Goal: Communication & Community: Answer question/provide support

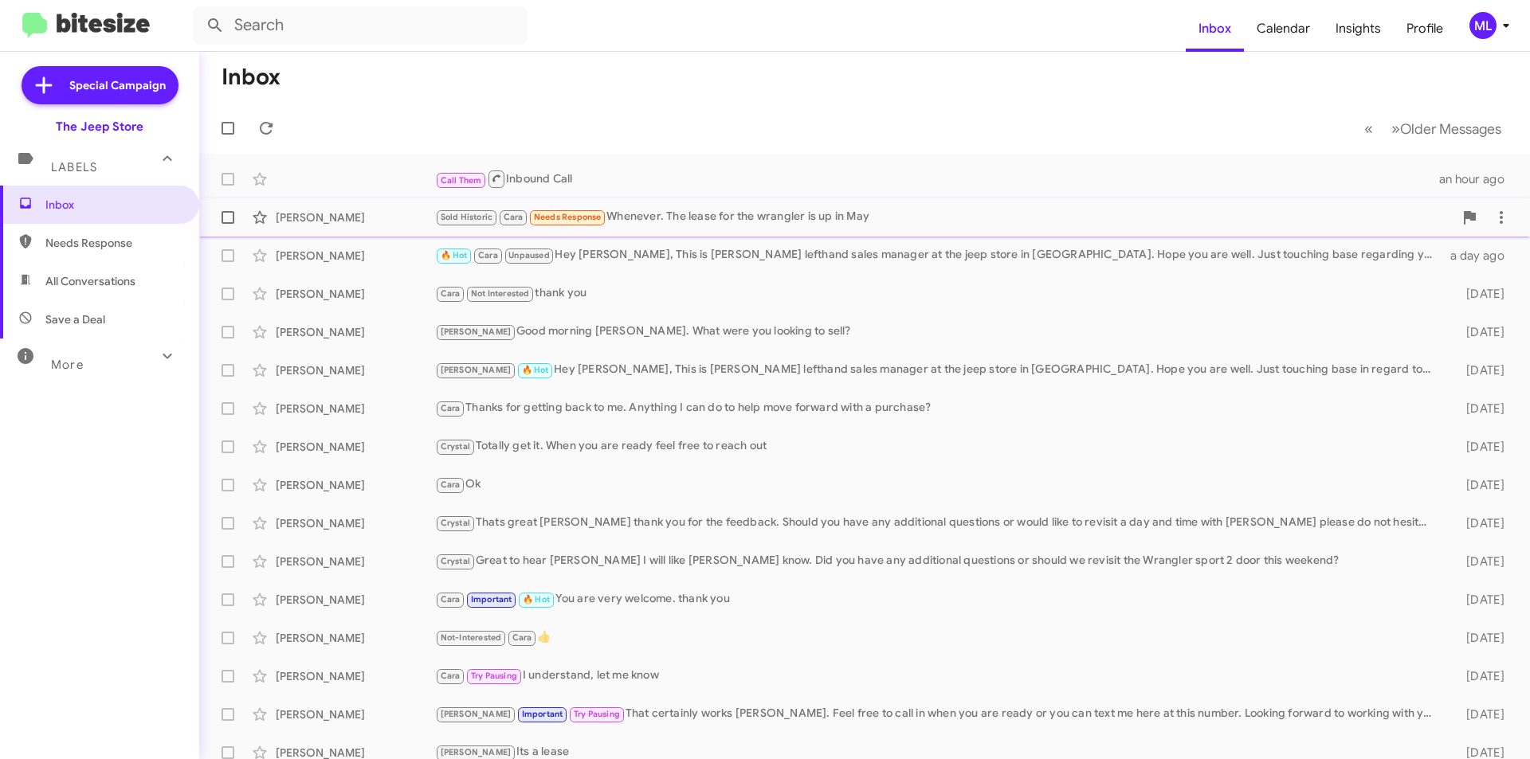
click at [701, 218] on div "Sold Historic Cara Needs Response Whenever. The lease for the wrangler is up in…" at bounding box center [944, 217] width 1018 height 18
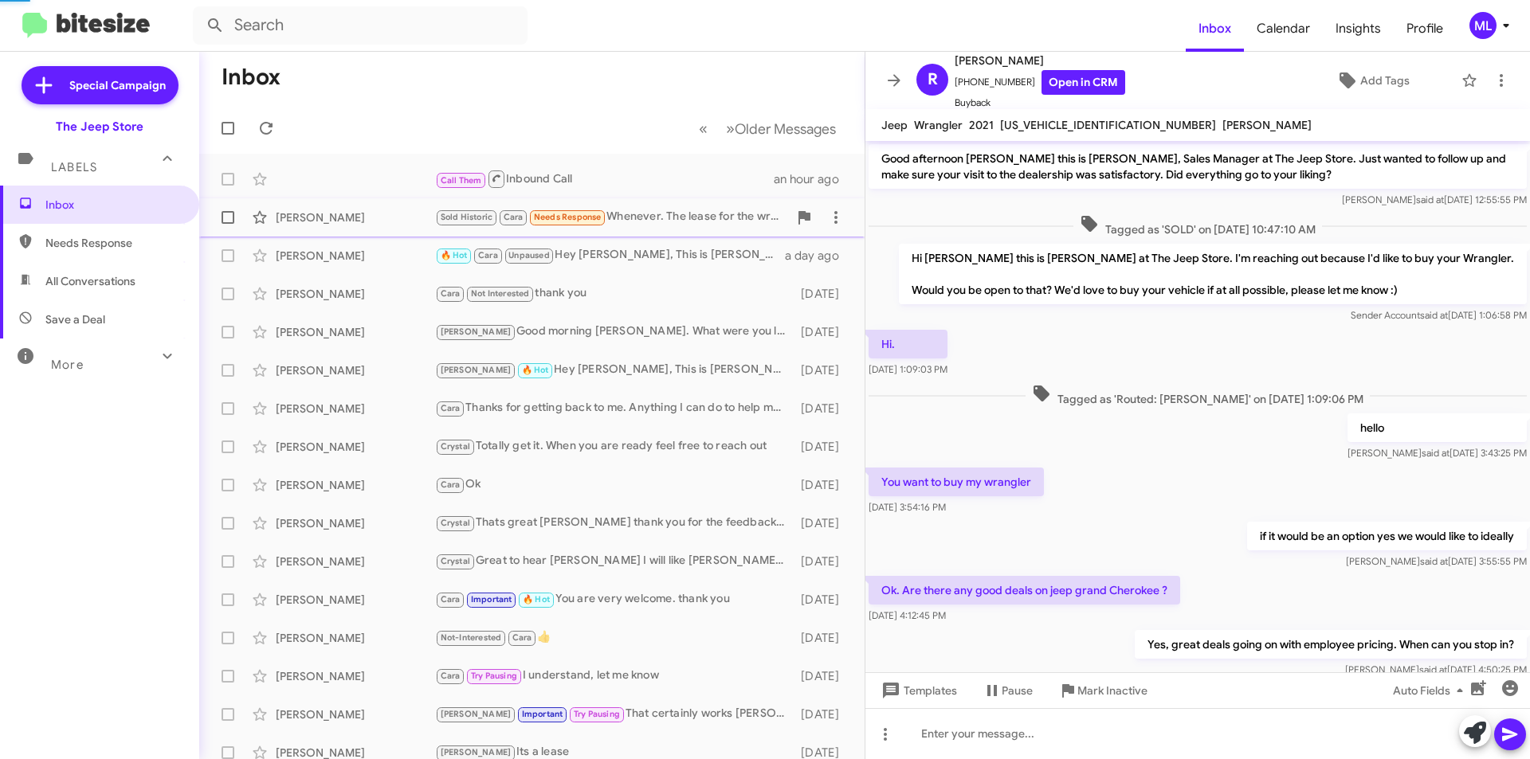
scroll to position [571, 0]
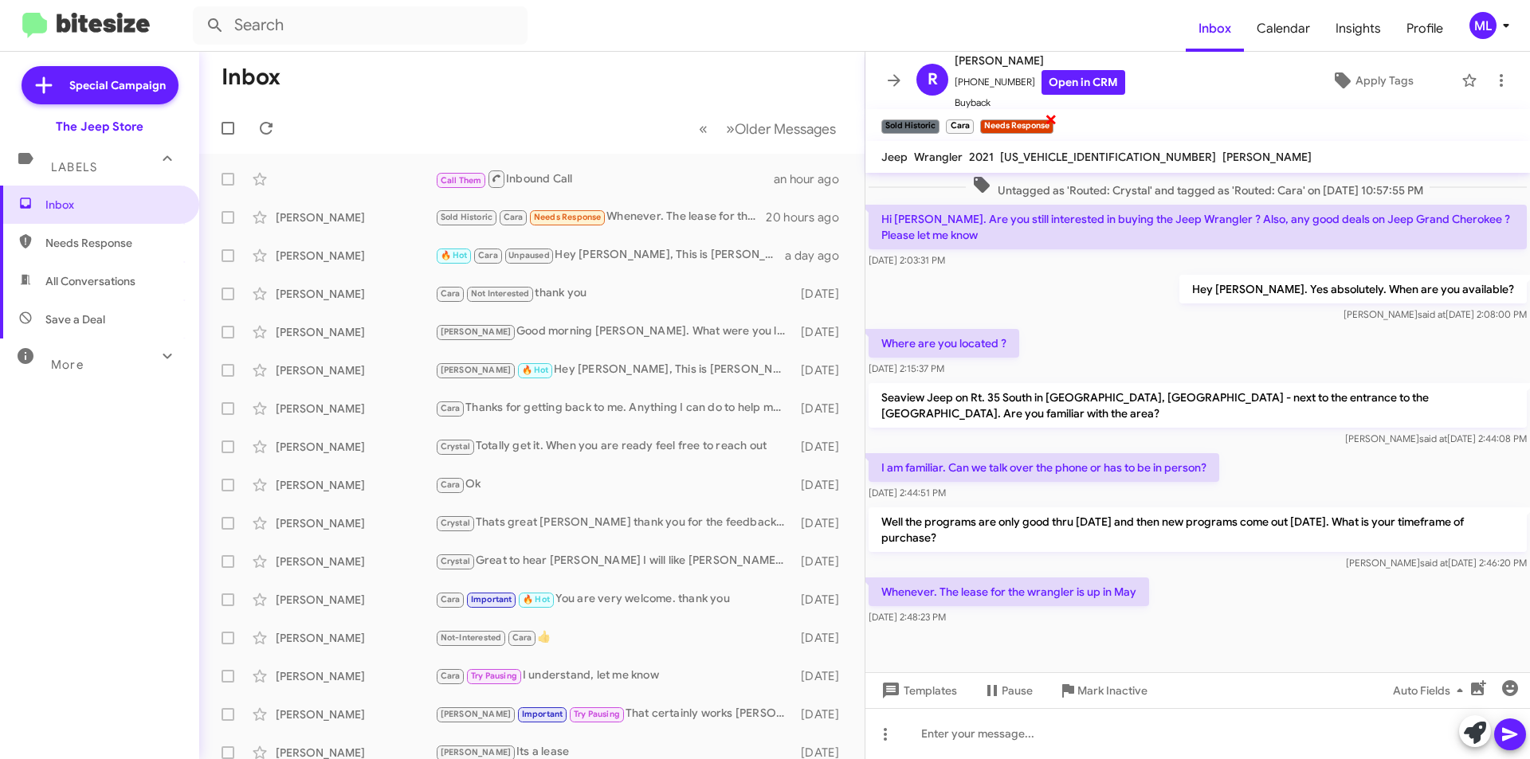
click at [1047, 126] on span "×" at bounding box center [1051, 118] width 13 height 19
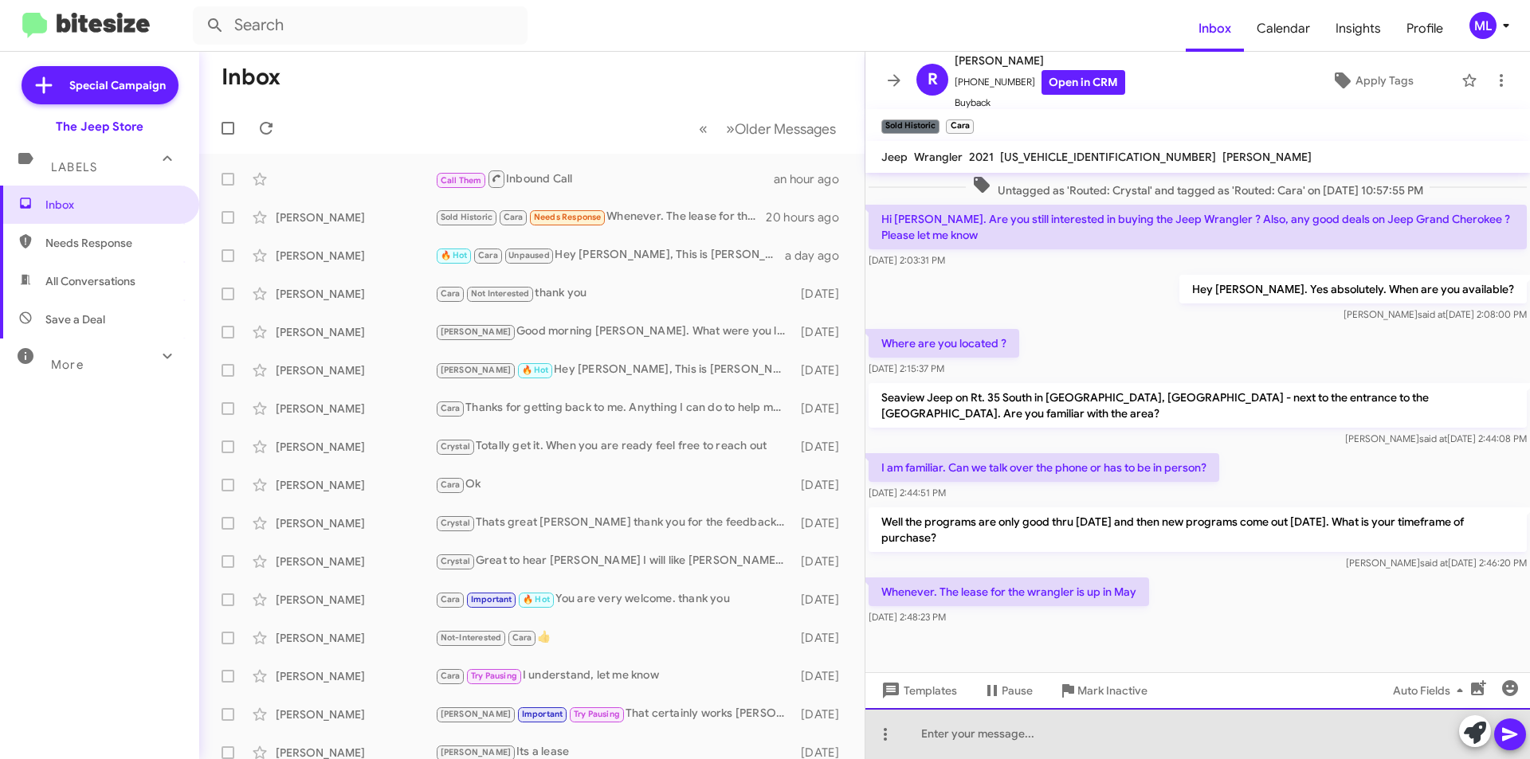
click at [966, 736] on div at bounding box center [1197, 733] width 665 height 51
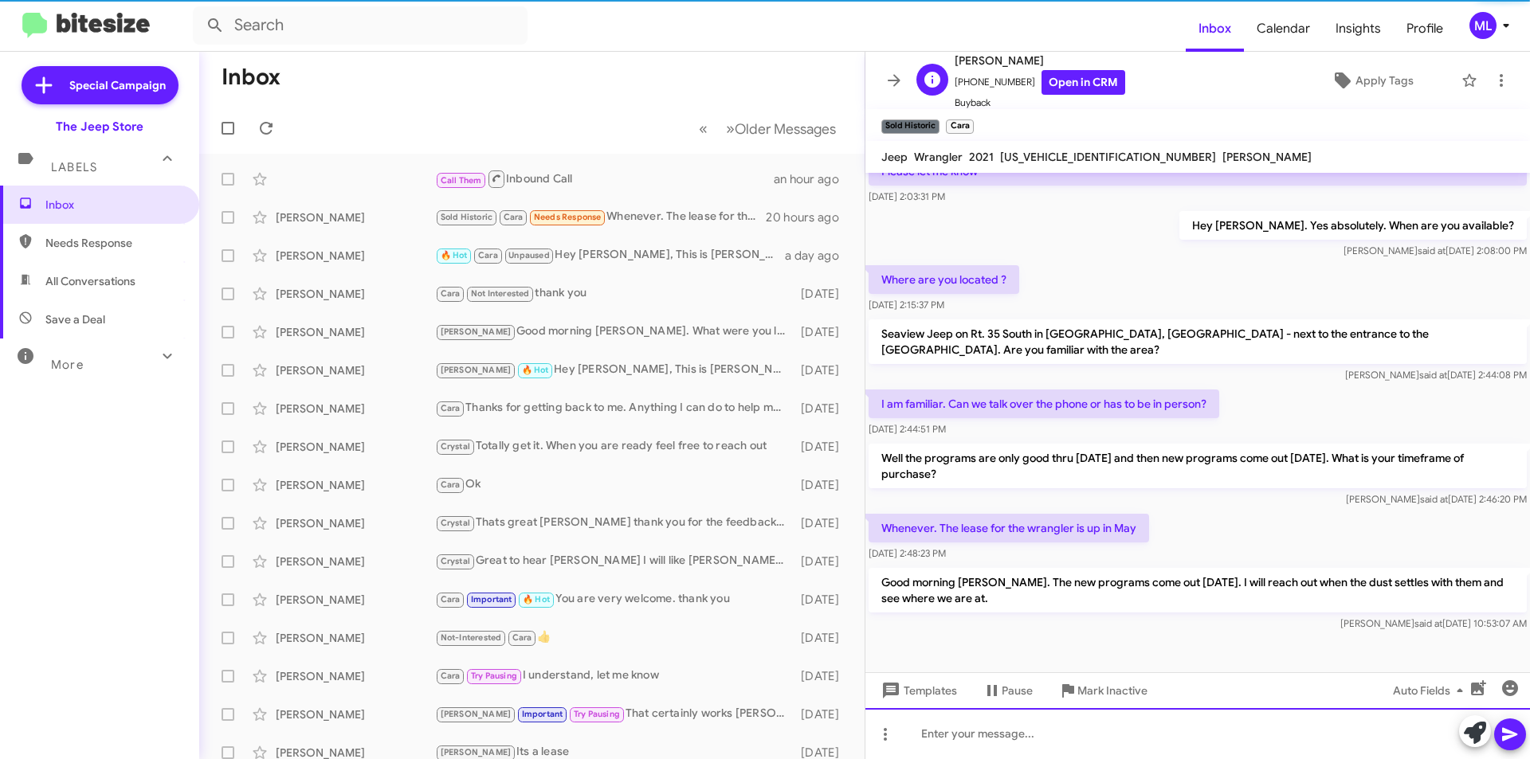
scroll to position [676, 0]
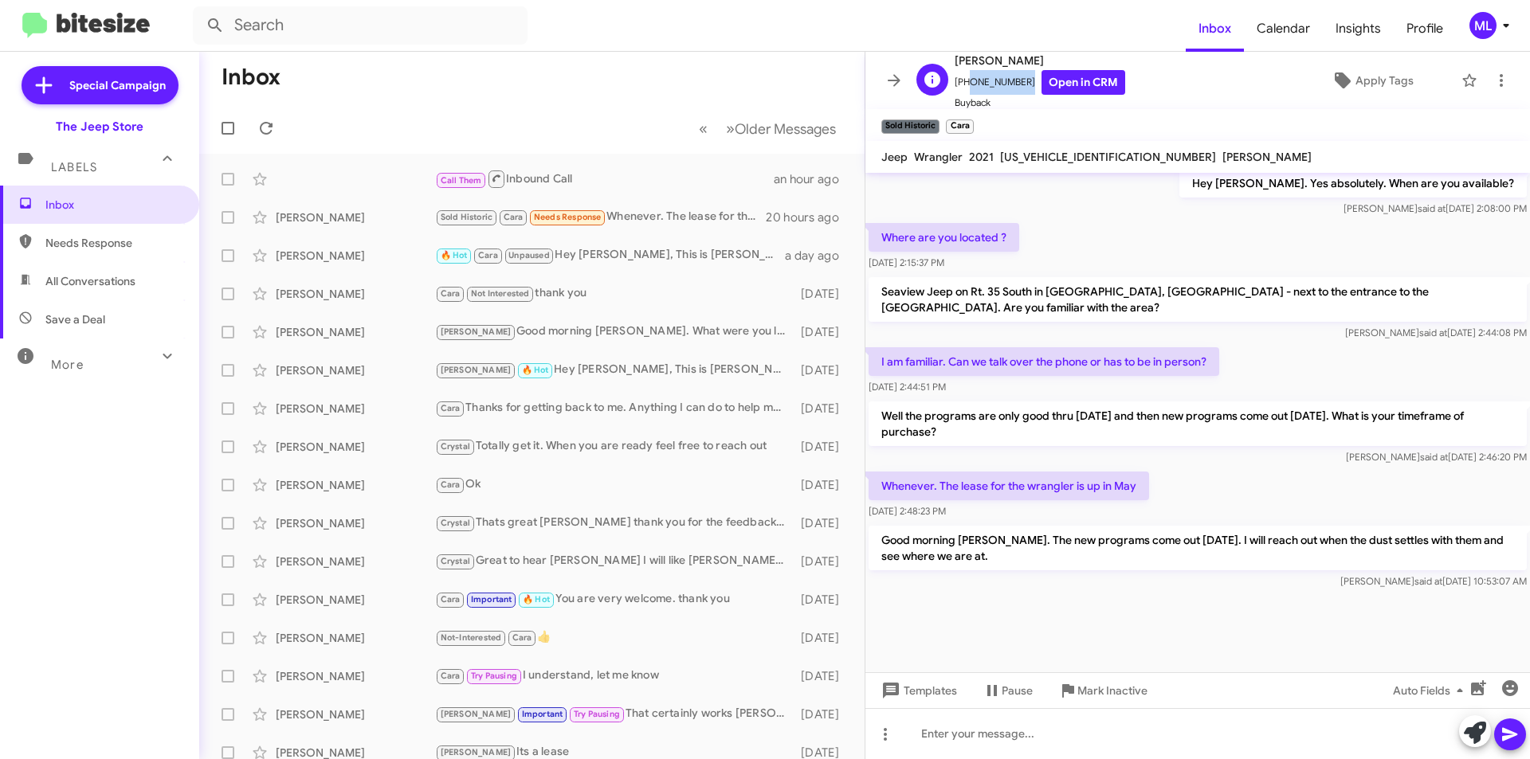
drag, startPoint x: 1016, startPoint y: 78, endPoint x: 963, endPoint y: 87, distance: 53.3
click at [963, 87] on span "[PHONE_NUMBER] Open in CRM" at bounding box center [1040, 82] width 171 height 25
copy span "7327138468"
click at [543, 172] on div "Call Them Inbound Call" at bounding box center [611, 179] width 353 height 20
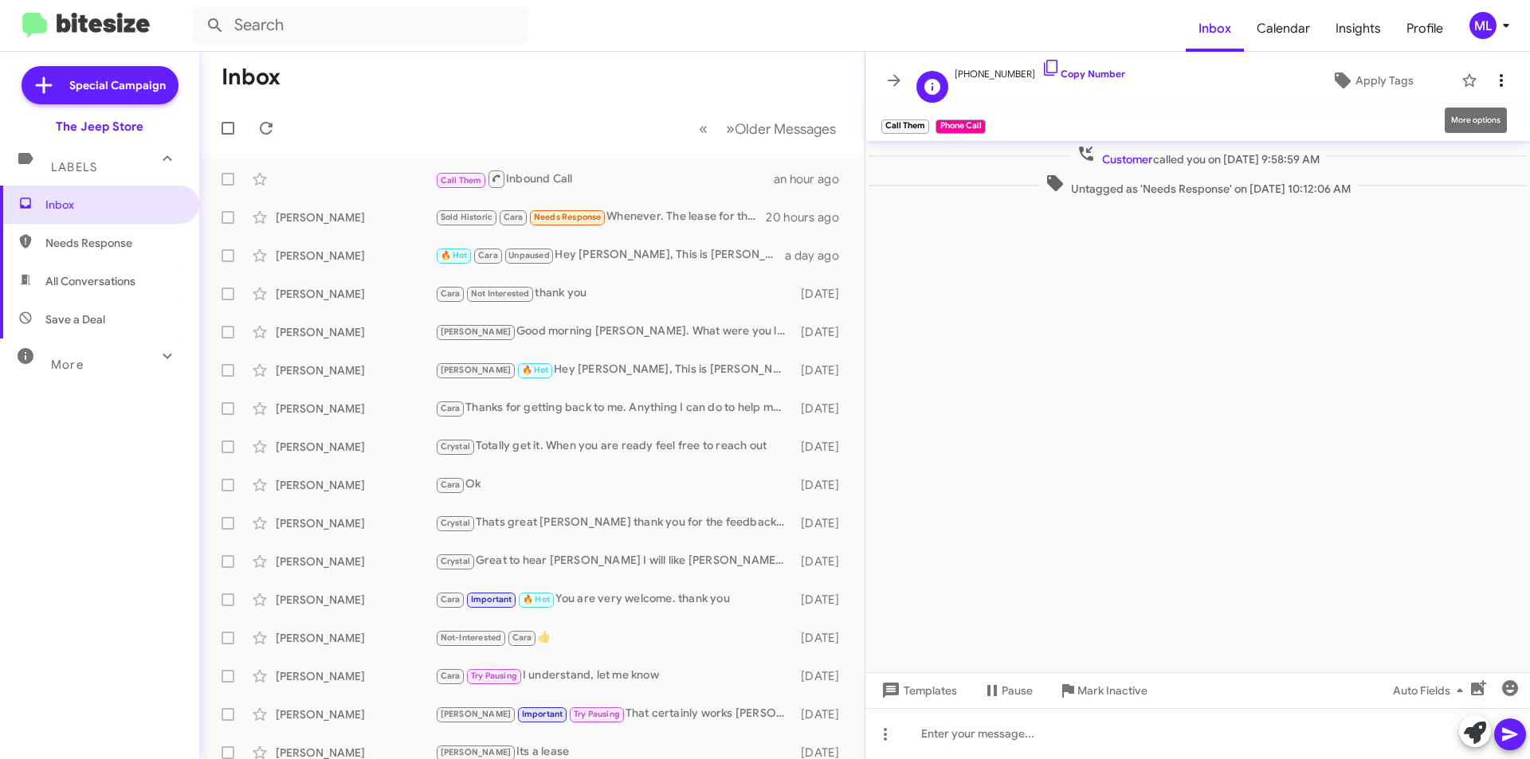
click at [1496, 73] on icon at bounding box center [1501, 80] width 19 height 19
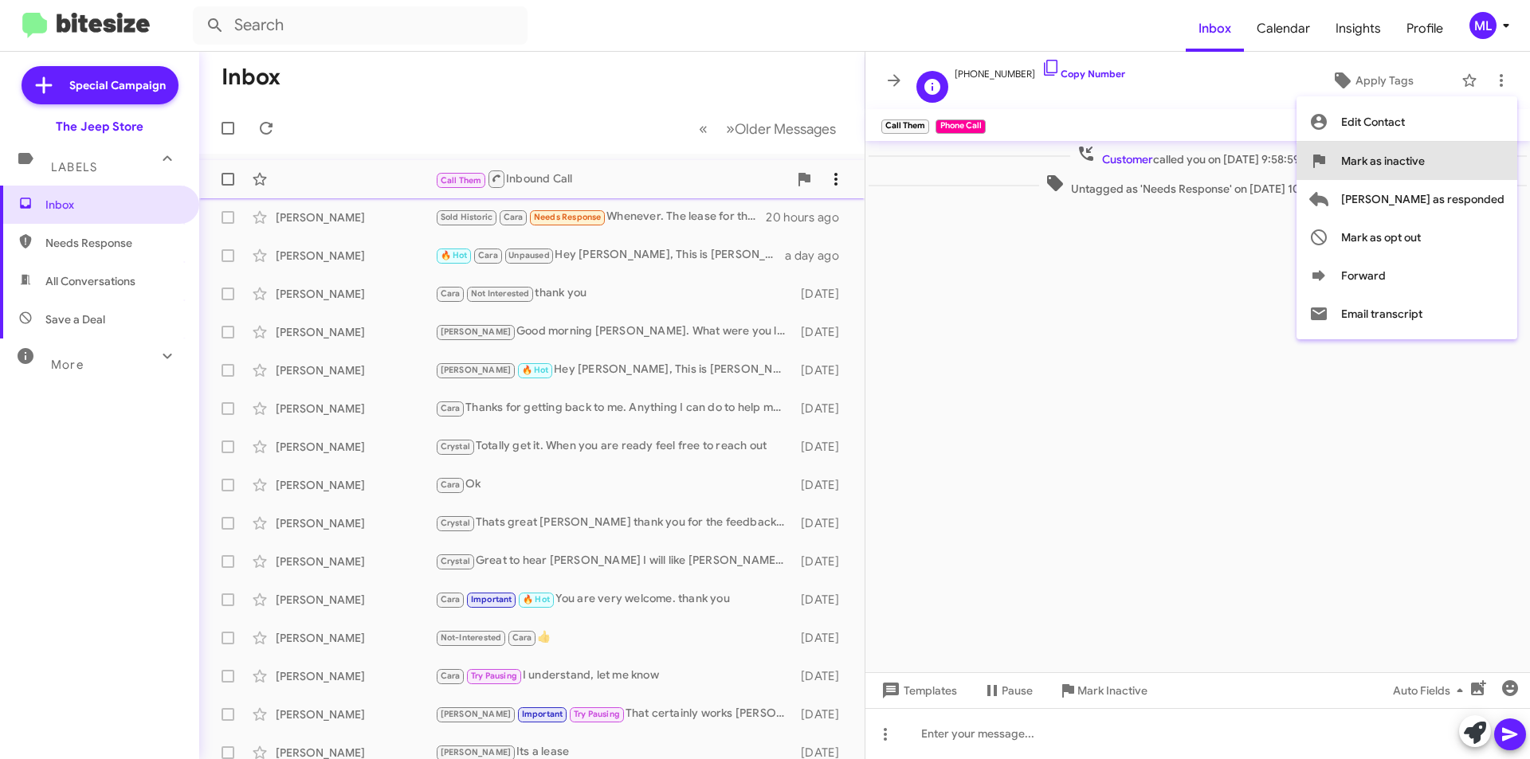
click at [1425, 168] on span "Mark as inactive" at bounding box center [1383, 161] width 84 height 38
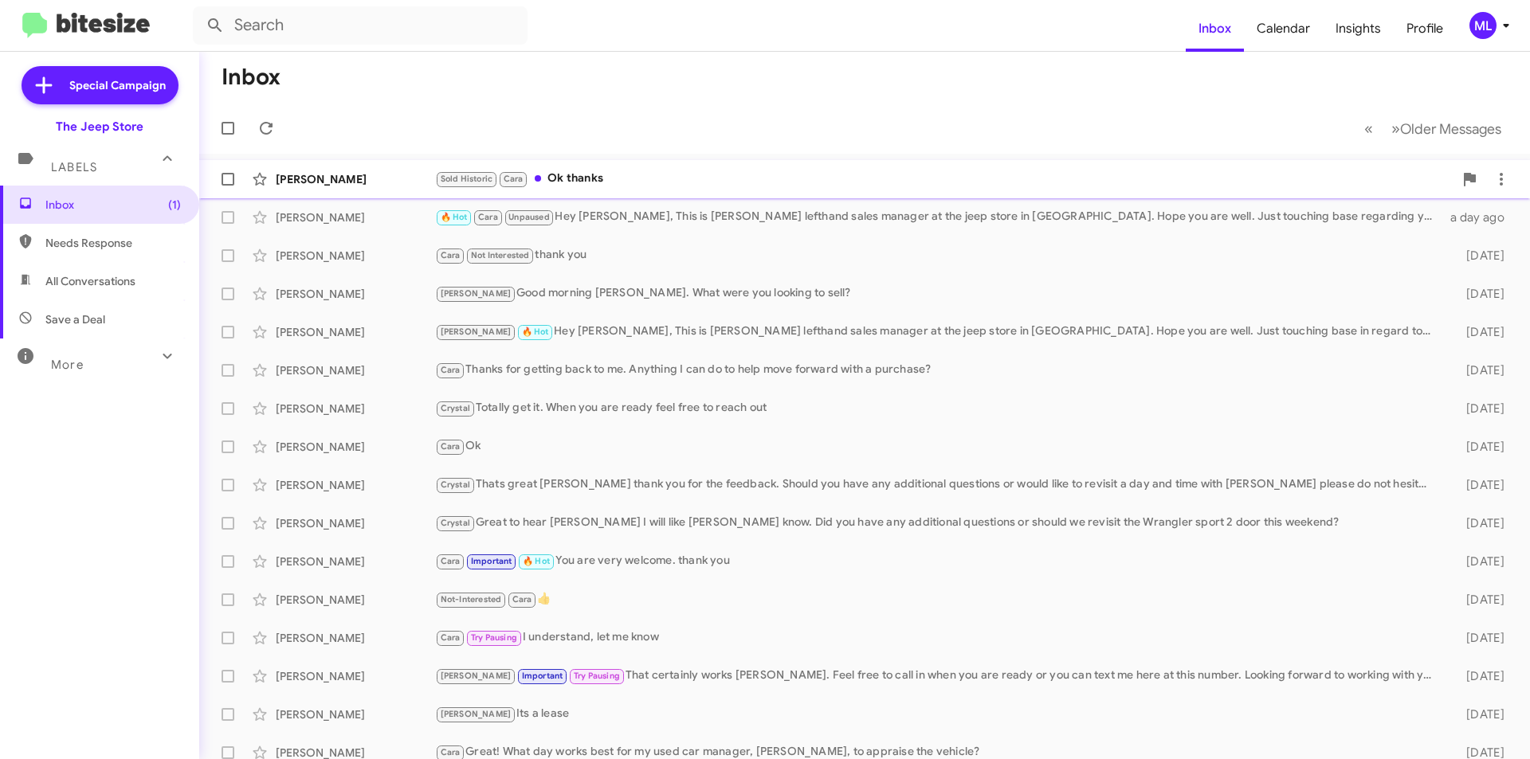
click at [575, 178] on div "Sold Historic Cara Ok thanks" at bounding box center [944, 179] width 1018 height 18
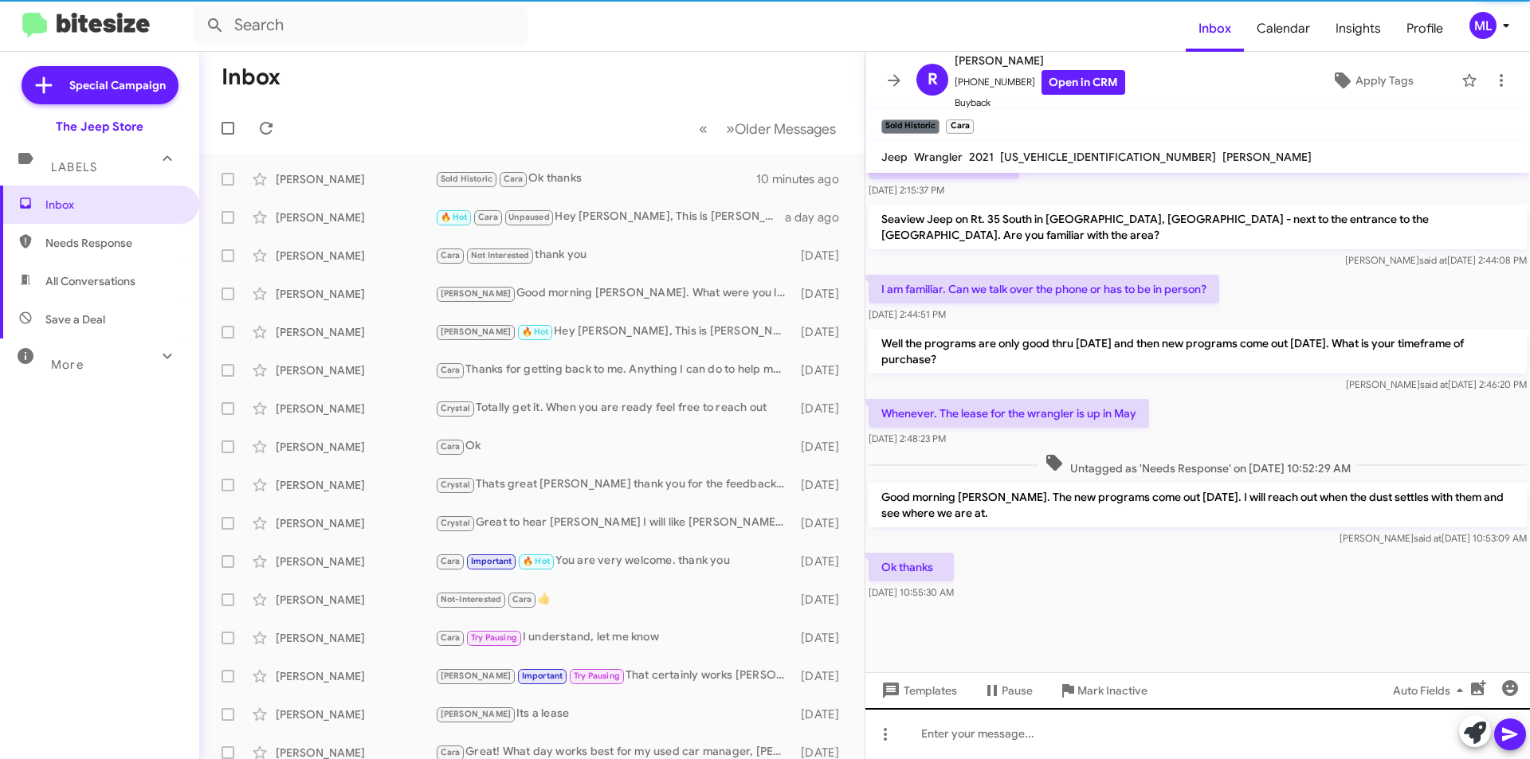
scroll to position [661, 0]
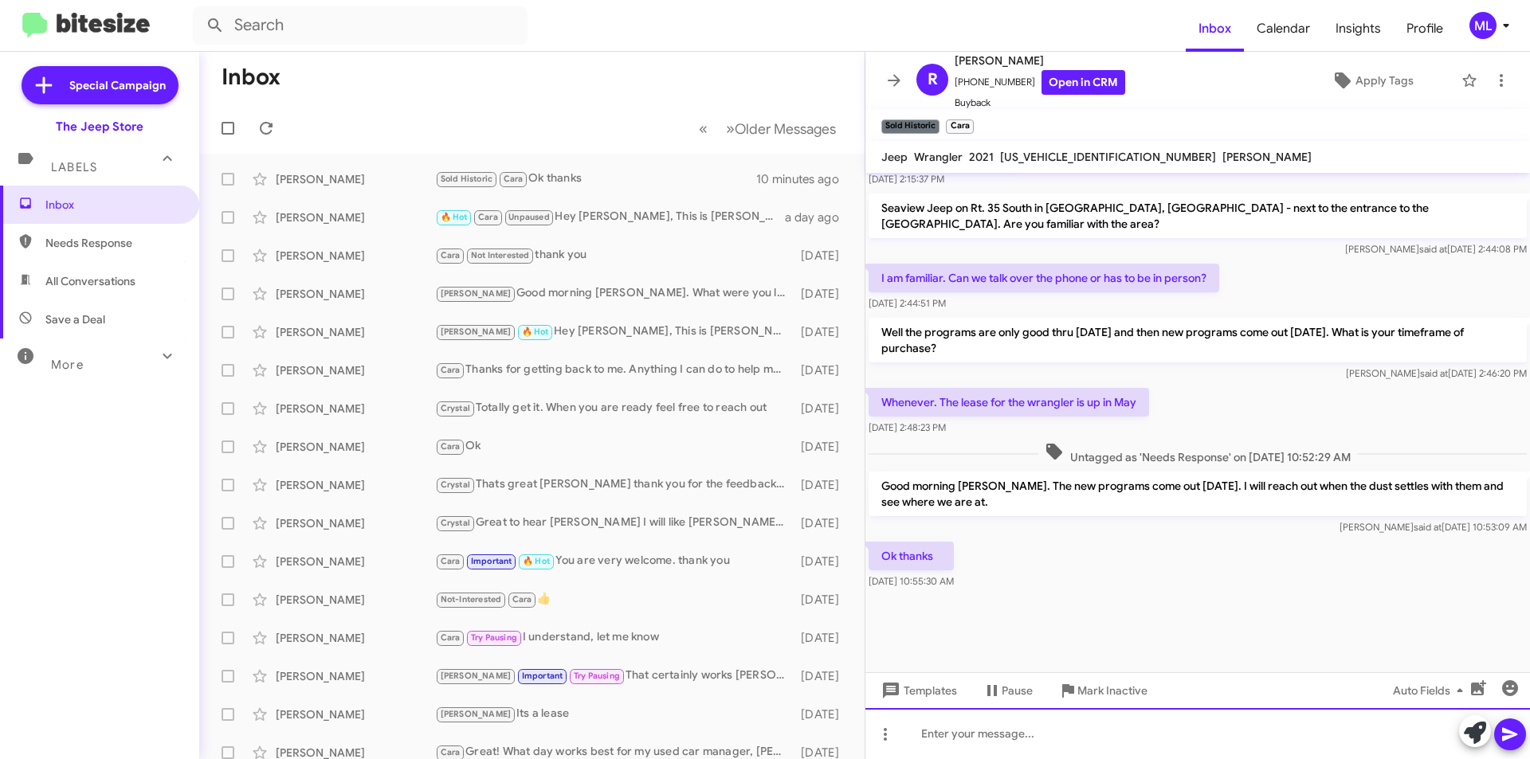
click at [1016, 746] on div at bounding box center [1197, 733] width 665 height 51
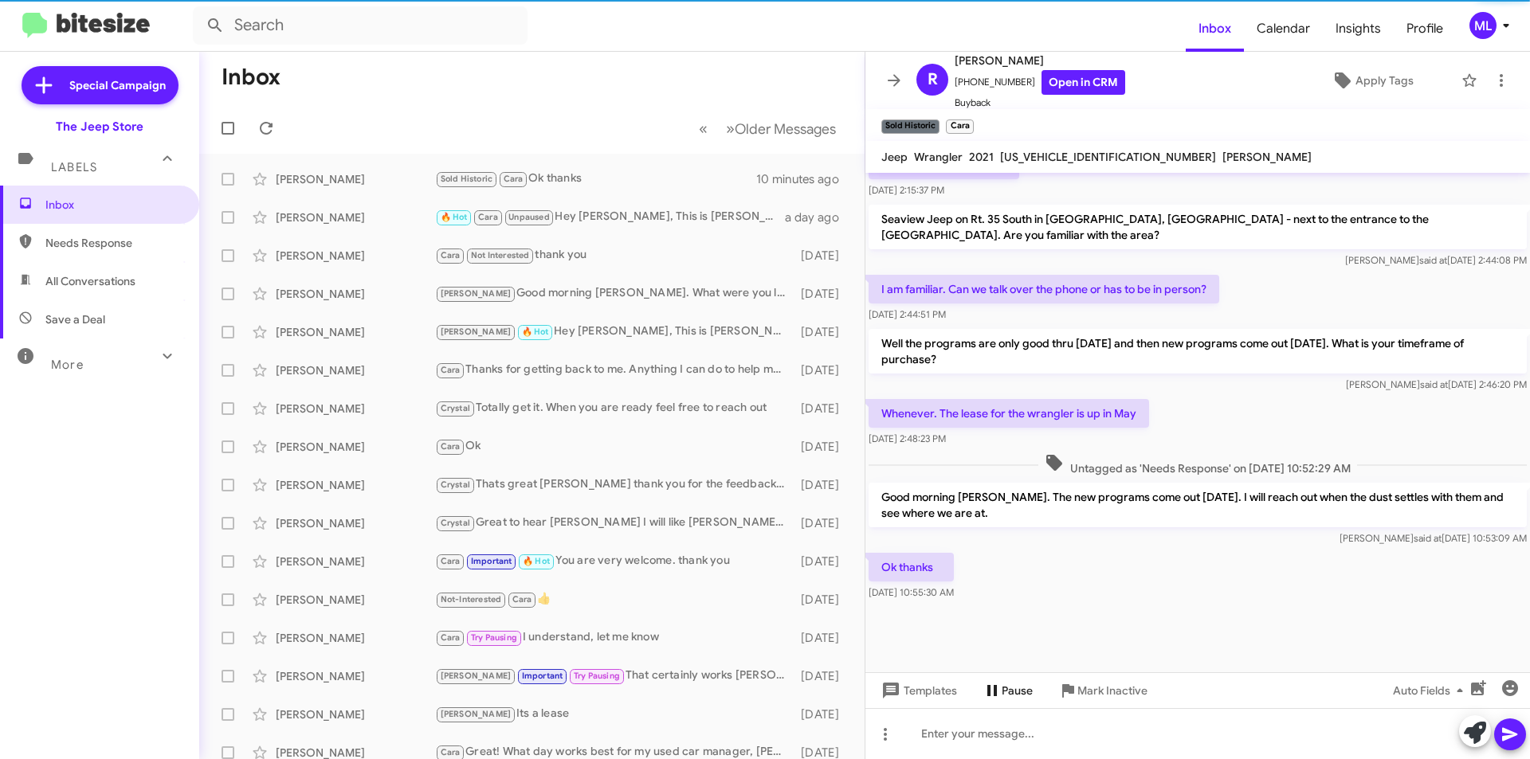
scroll to position [661, 0]
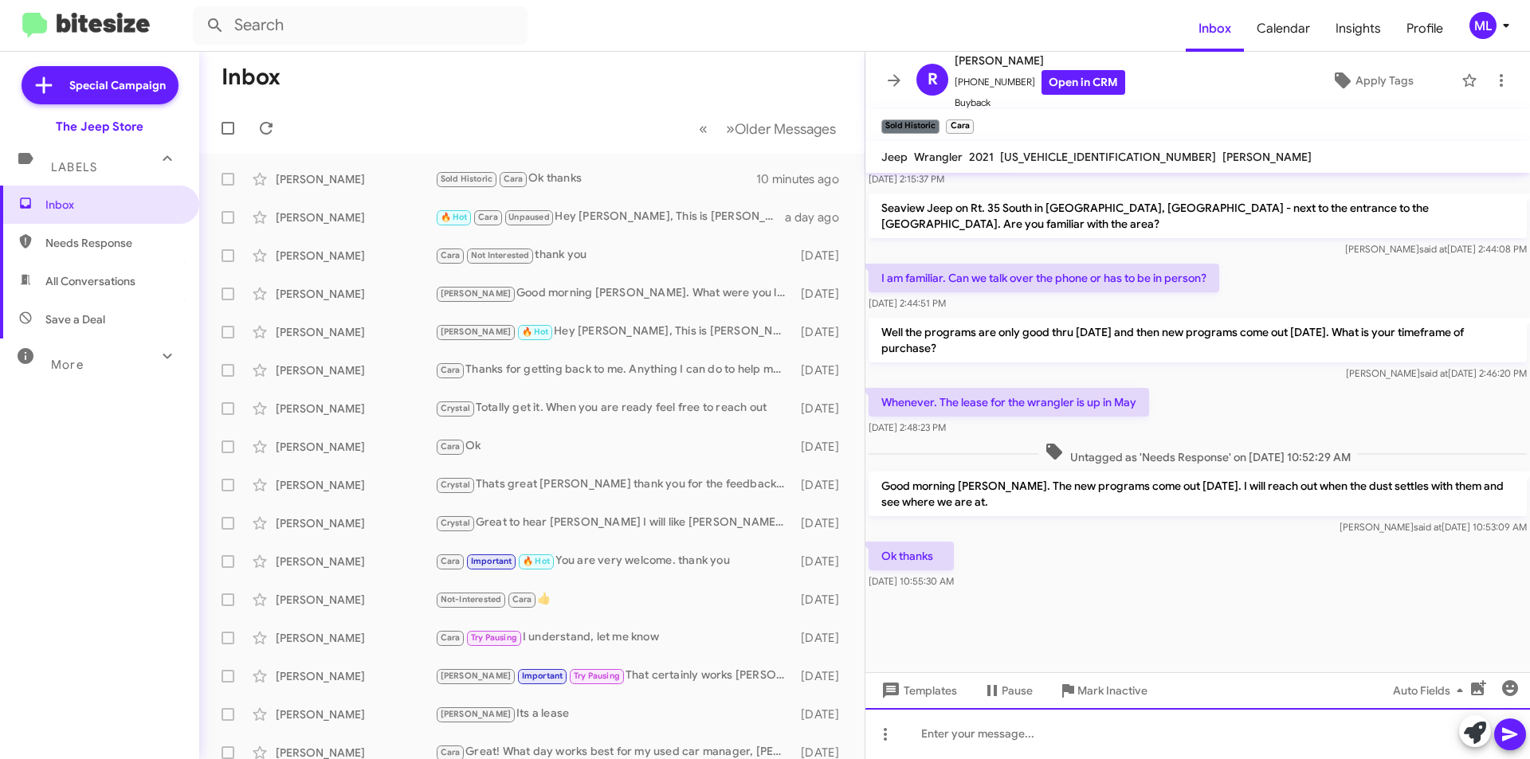
click at [994, 719] on div at bounding box center [1197, 733] width 665 height 51
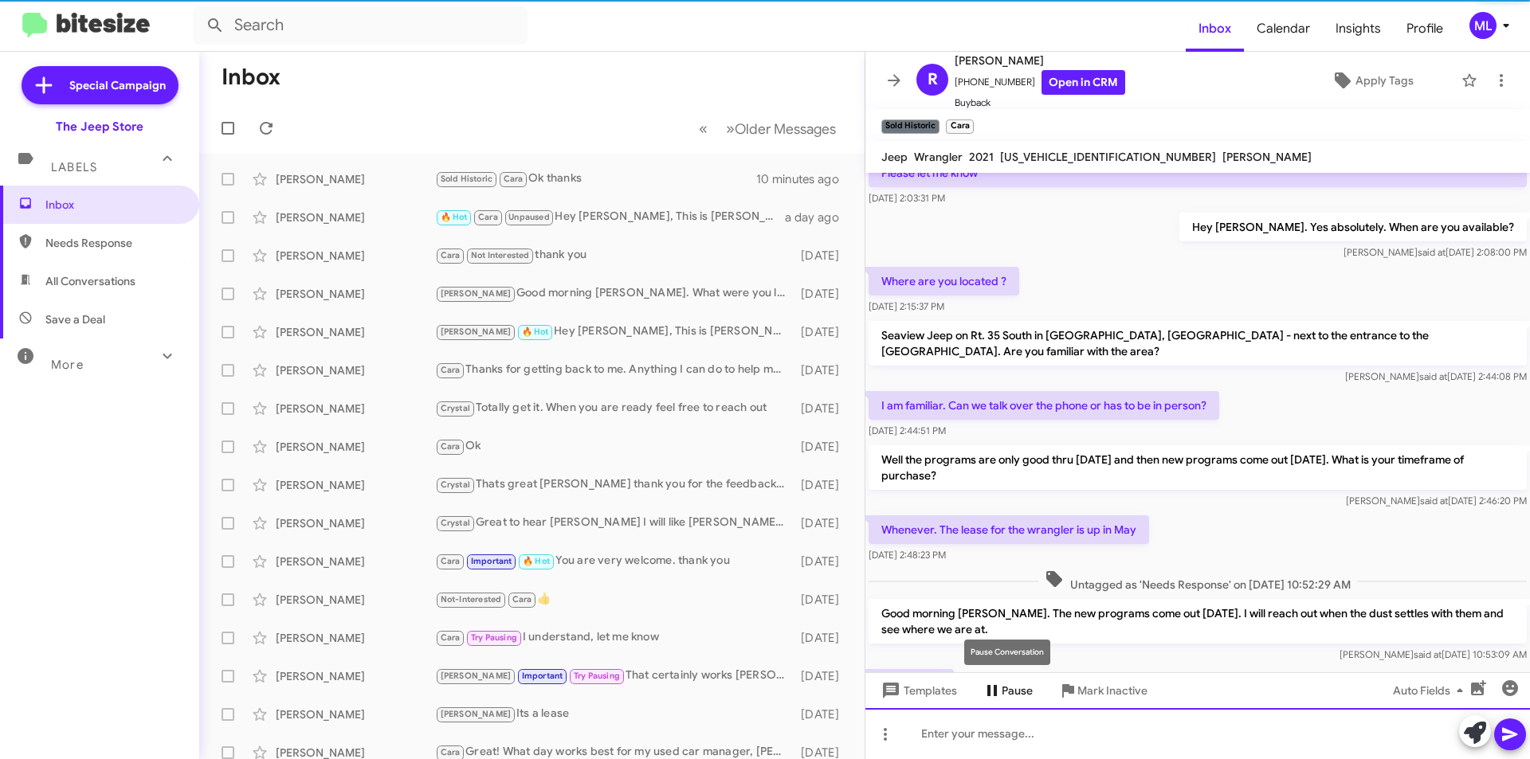
scroll to position [0, 0]
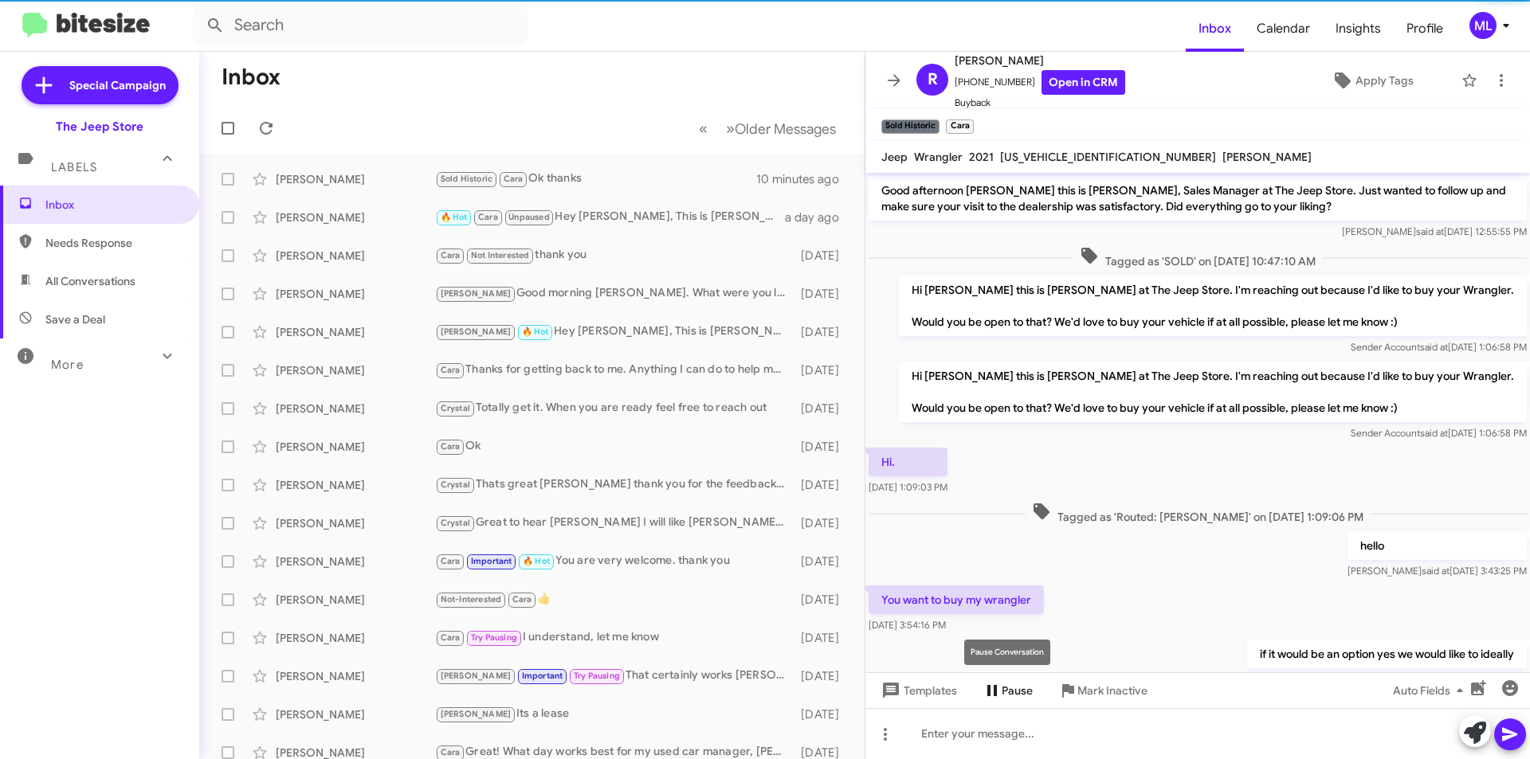
click at [1018, 698] on span "Pause" at bounding box center [1017, 690] width 31 height 29
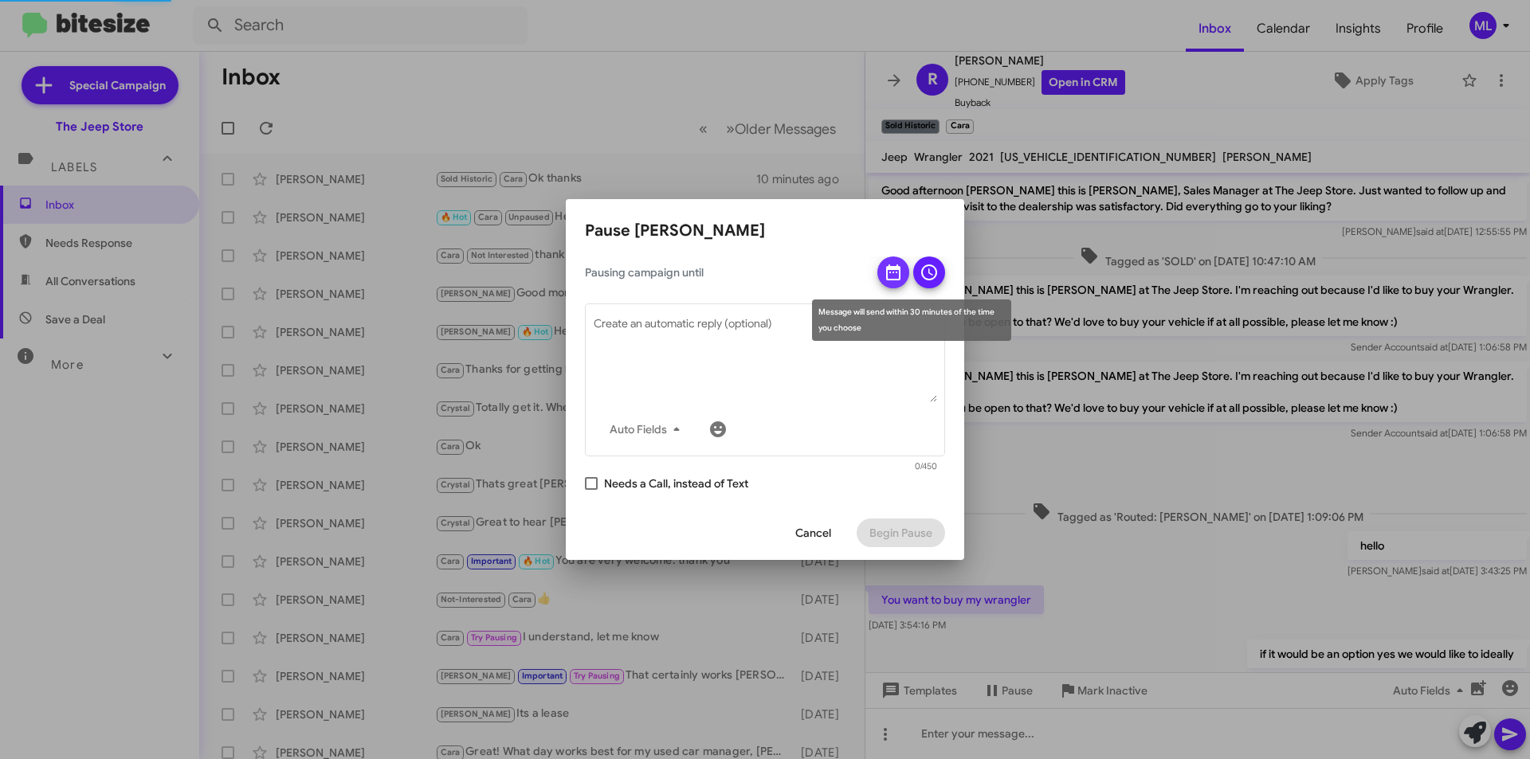
click at [896, 268] on icon at bounding box center [893, 273] width 14 height 16
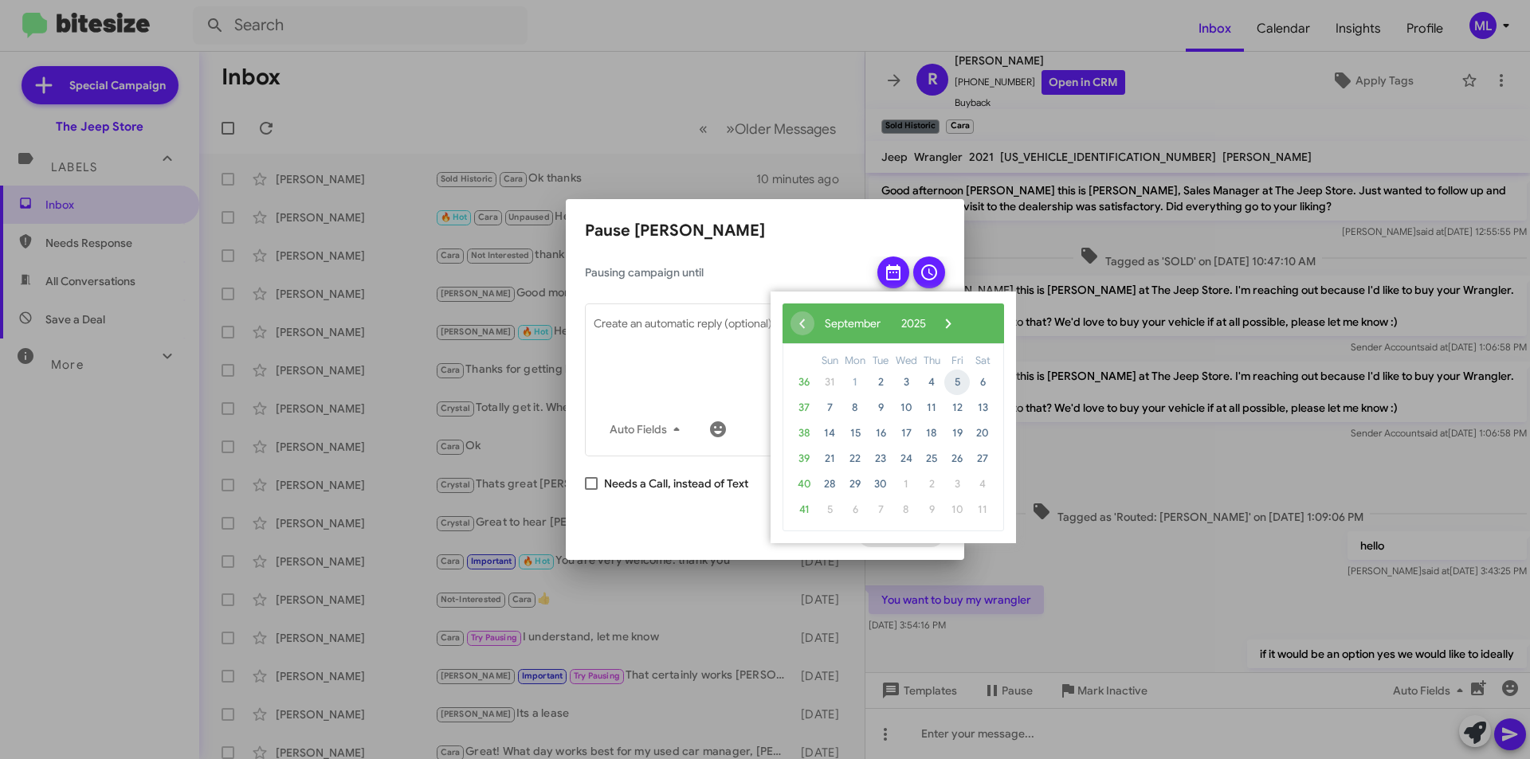
click at [959, 381] on span "5" at bounding box center [956, 382] width 25 height 25
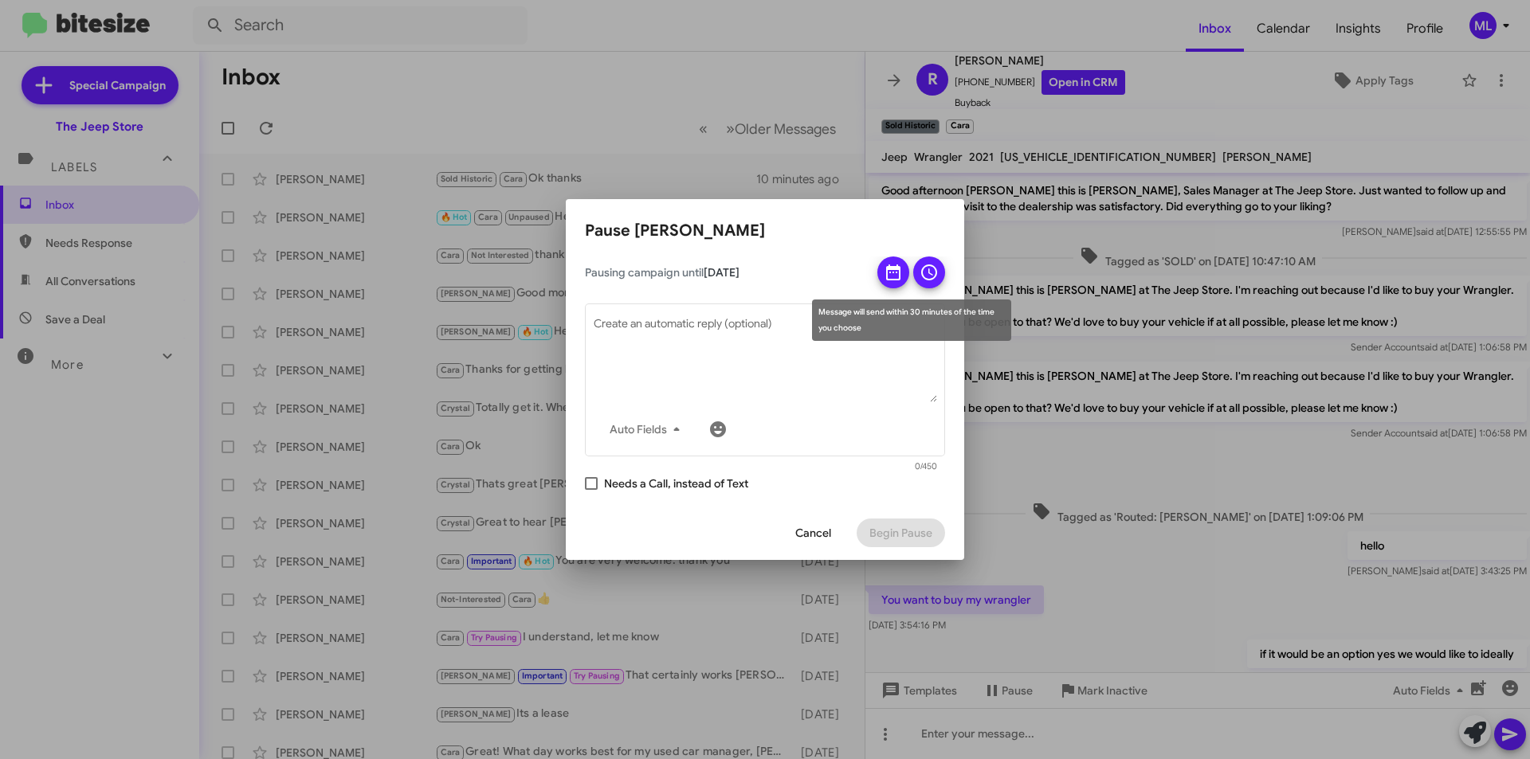
click at [932, 271] on icon at bounding box center [929, 272] width 19 height 19
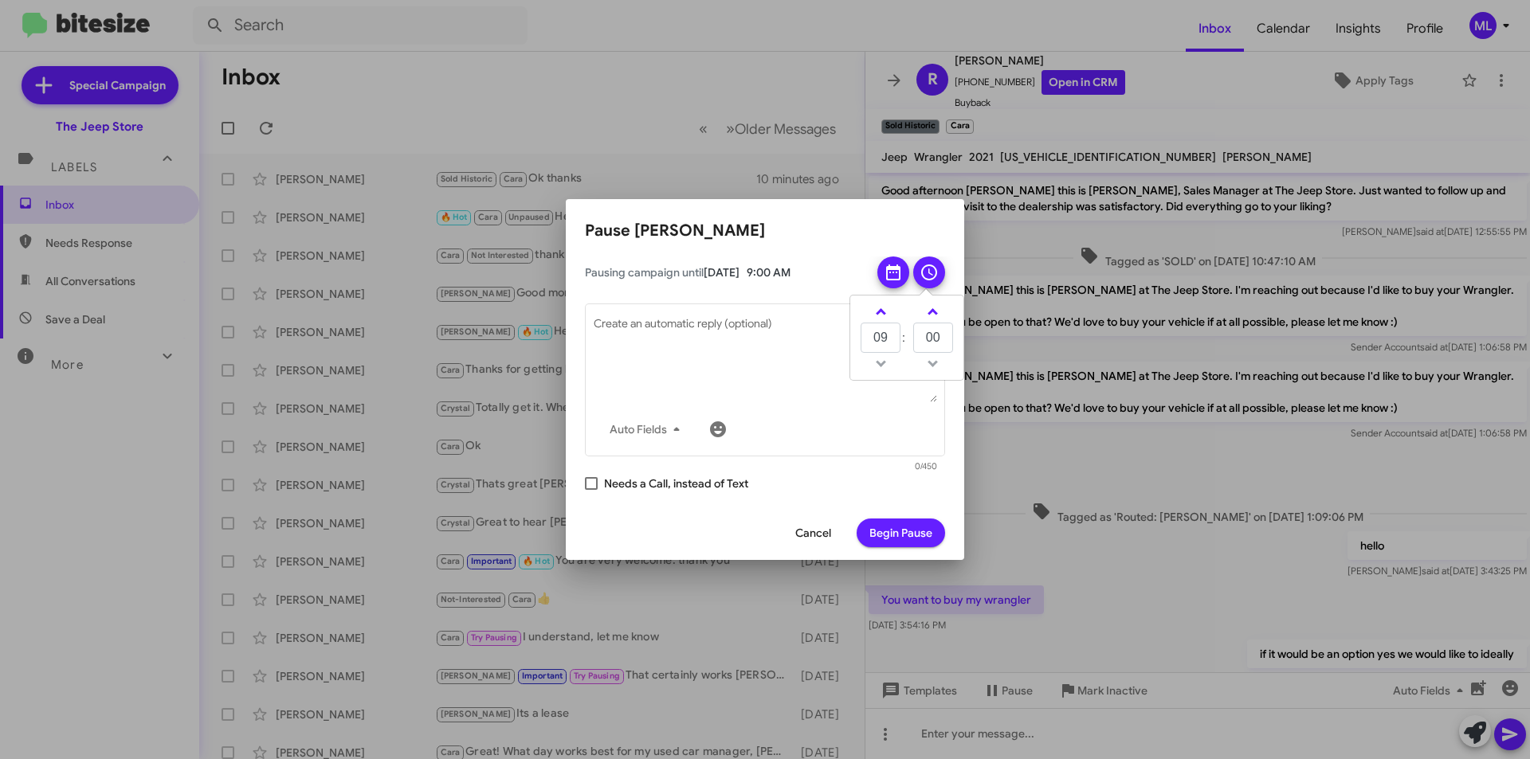
click at [587, 484] on span at bounding box center [591, 483] width 13 height 13
click at [590, 490] on input "Needs a Call, instead of Text" at bounding box center [590, 490] width 1 height 1
checkbox input "true"
click at [921, 536] on span "Begin Pause" at bounding box center [900, 533] width 63 height 29
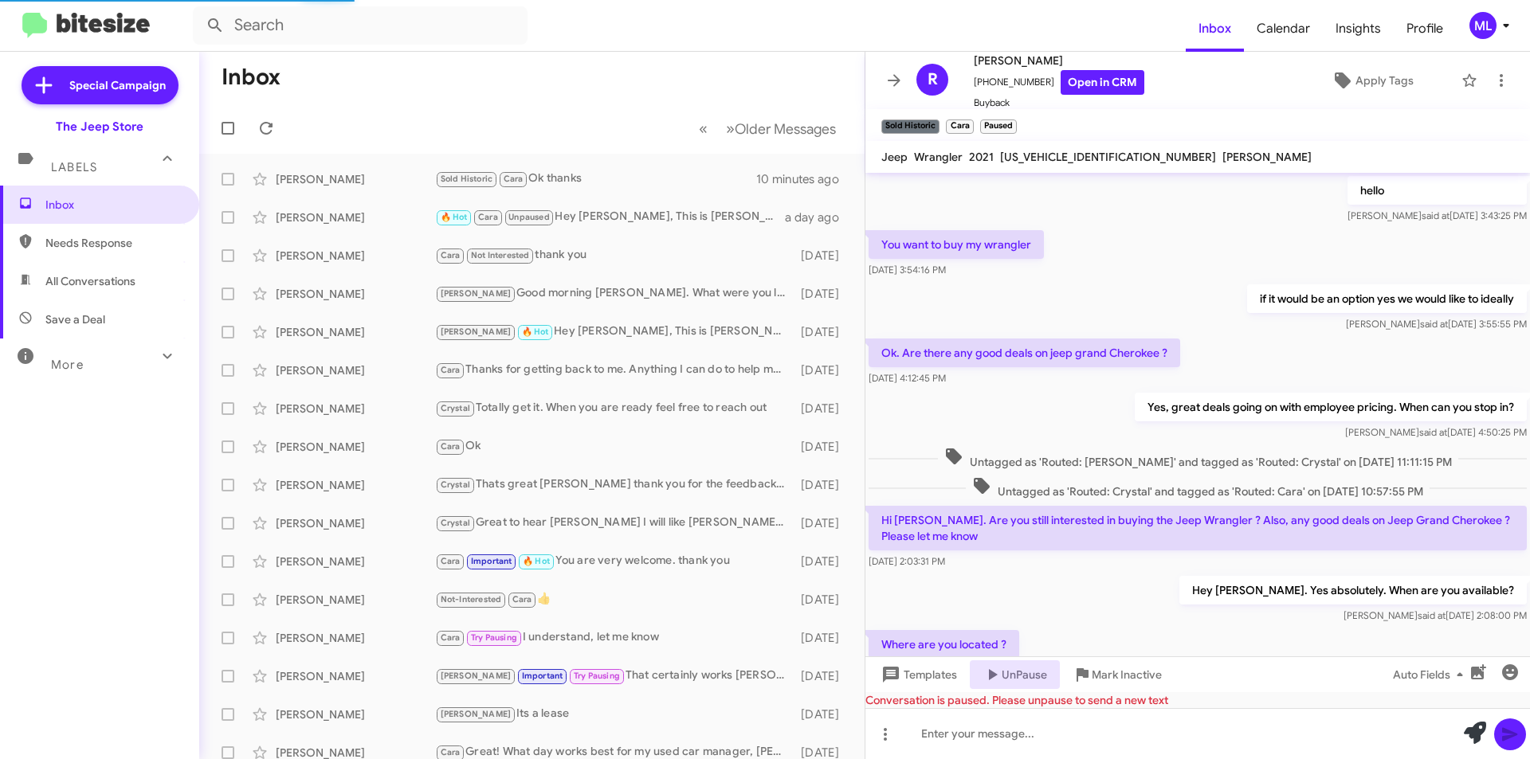
scroll to position [689, 0]
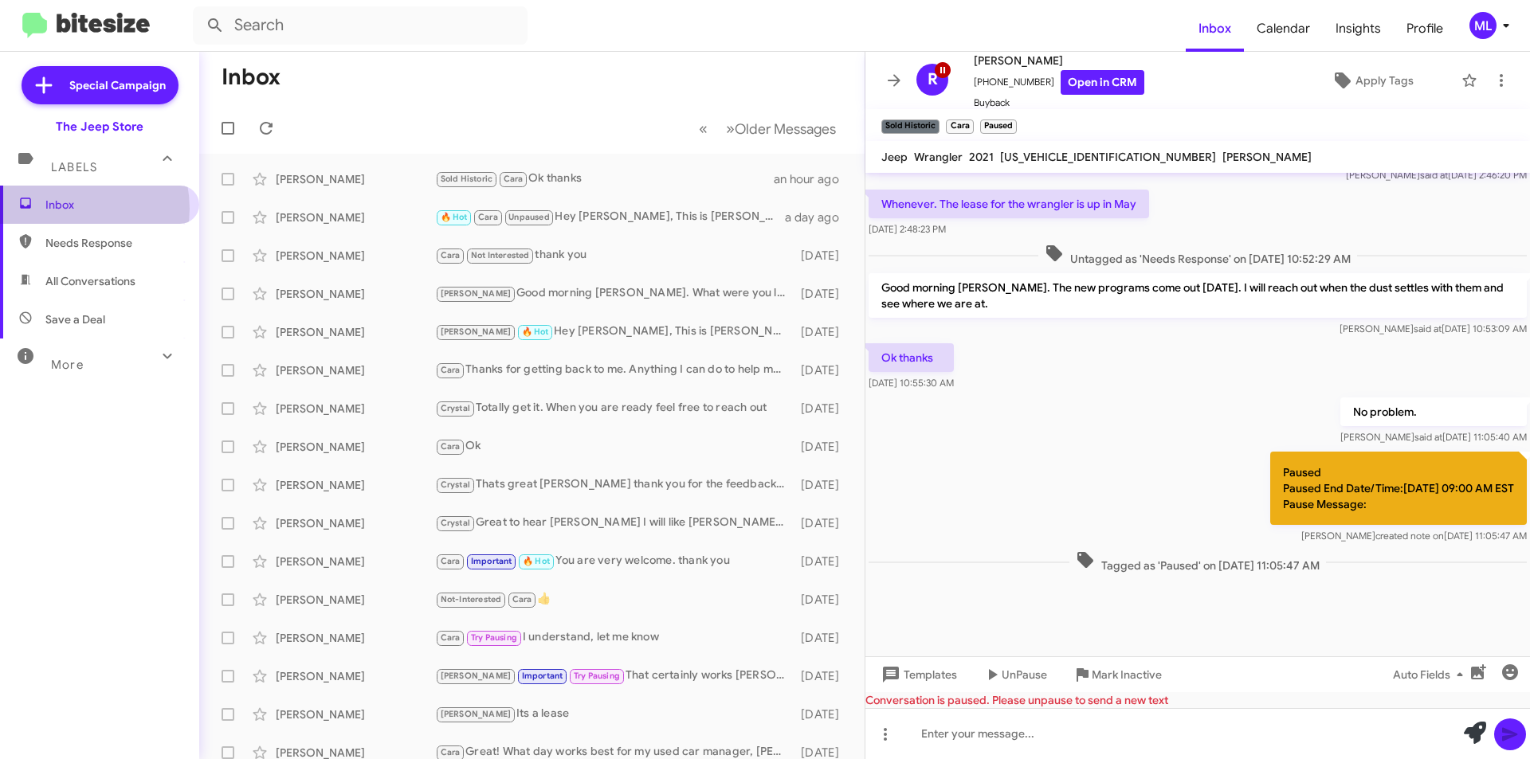
click at [65, 209] on span "Inbox" at bounding box center [112, 205] width 135 height 16
